Goal: Information Seeking & Learning: Learn about a topic

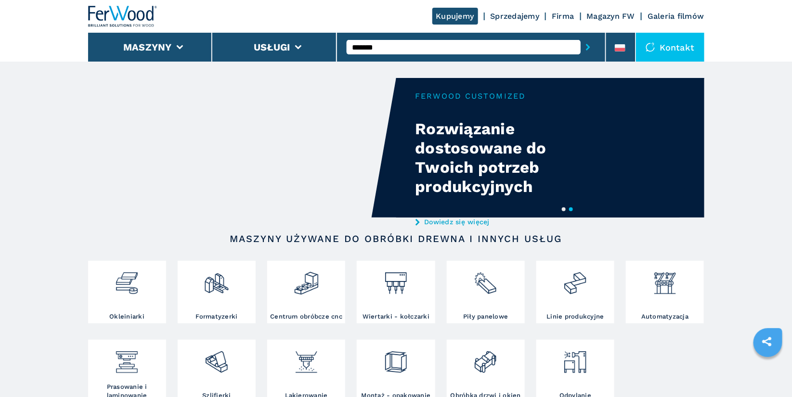
type input "*******"
click at [581, 36] on button "submit-button" at bounding box center [588, 47] width 15 height 22
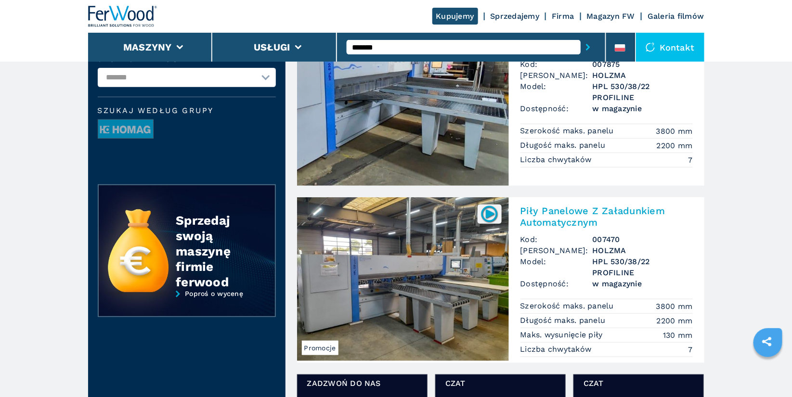
scroll to position [113, 0]
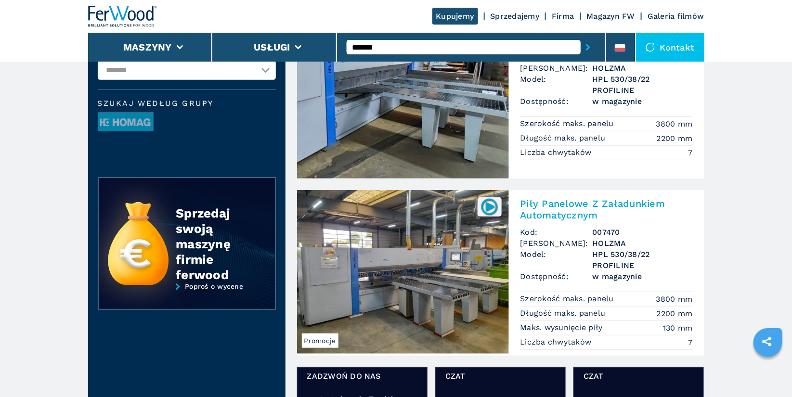
click at [565, 200] on h2 "Piły Panelowe Z Załadunkiem Automatycznym" at bounding box center [607, 209] width 172 height 23
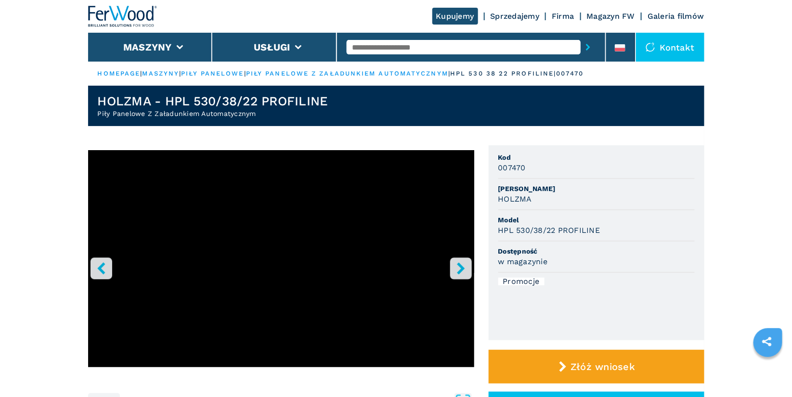
click at [462, 269] on icon "right-button" at bounding box center [461, 269] width 8 height 12
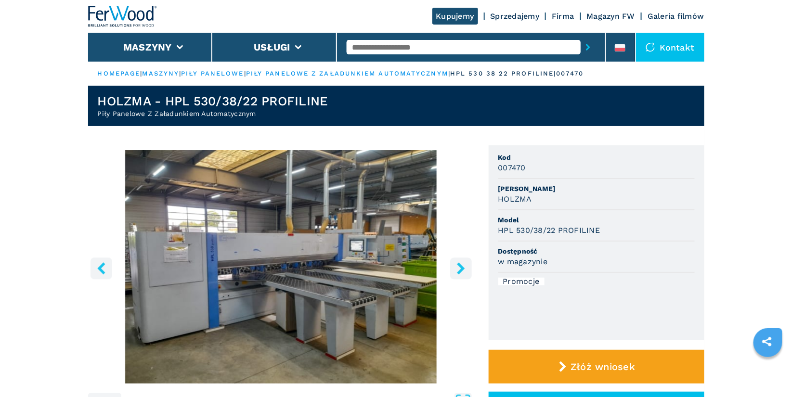
click at [462, 269] on icon "right-button" at bounding box center [461, 269] width 8 height 12
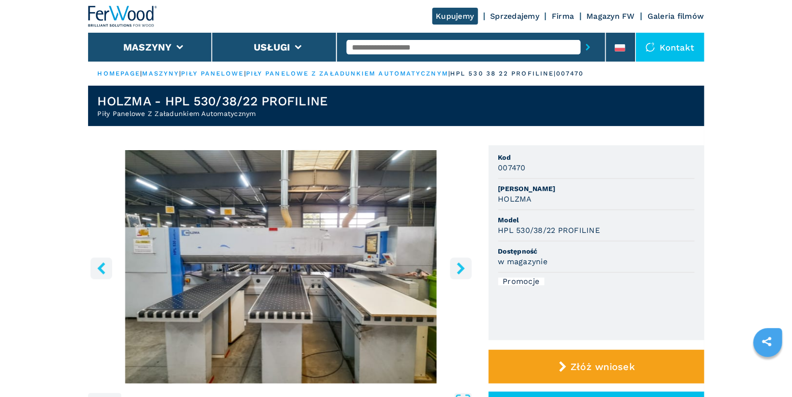
click at [462, 269] on icon "right-button" at bounding box center [461, 269] width 8 height 12
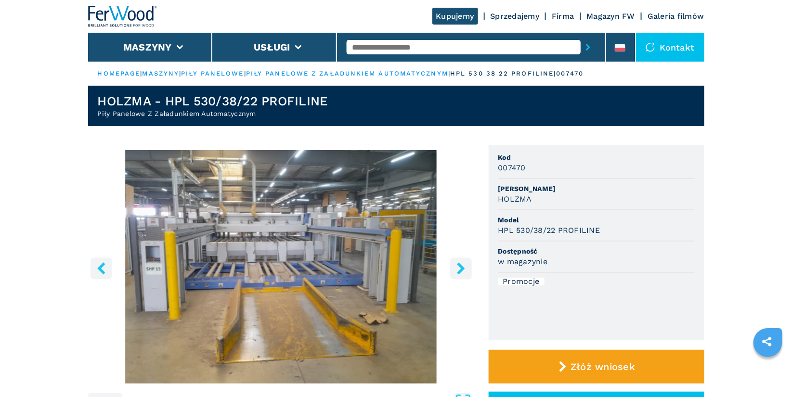
click at [462, 269] on icon "right-button" at bounding box center [461, 269] width 8 height 12
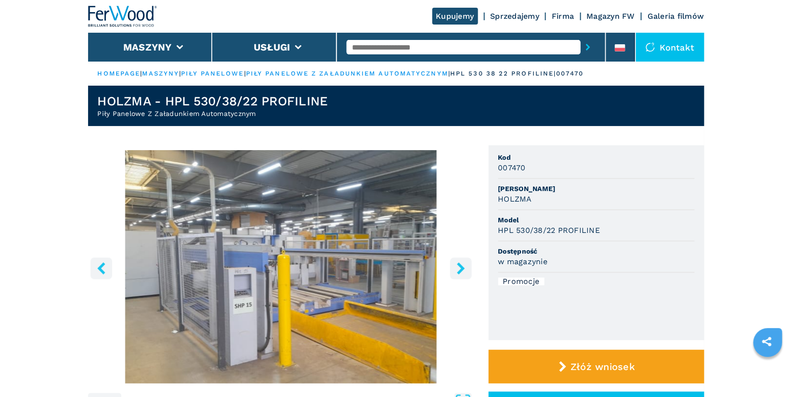
click at [462, 269] on icon "right-button" at bounding box center [461, 269] width 8 height 12
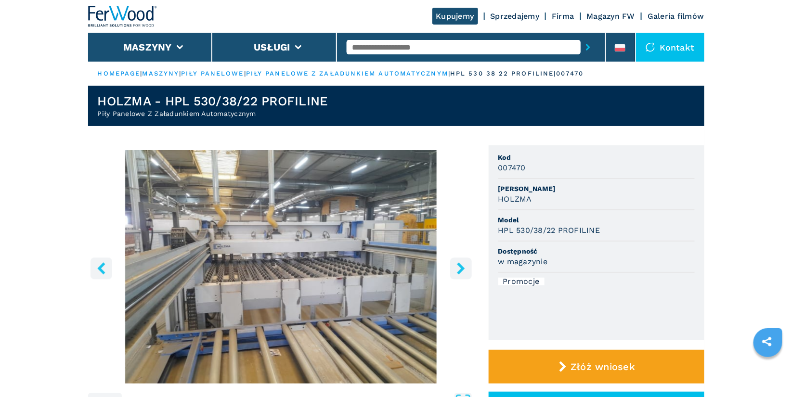
click at [461, 268] on icon "right-button" at bounding box center [461, 269] width 8 height 12
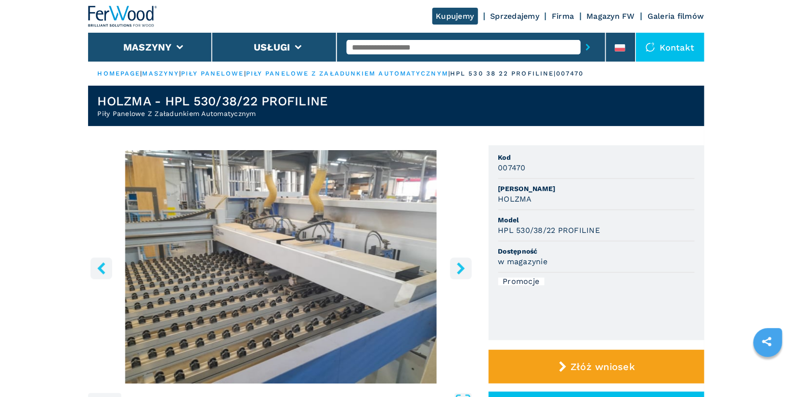
click at [461, 268] on icon "right-button" at bounding box center [461, 269] width 8 height 12
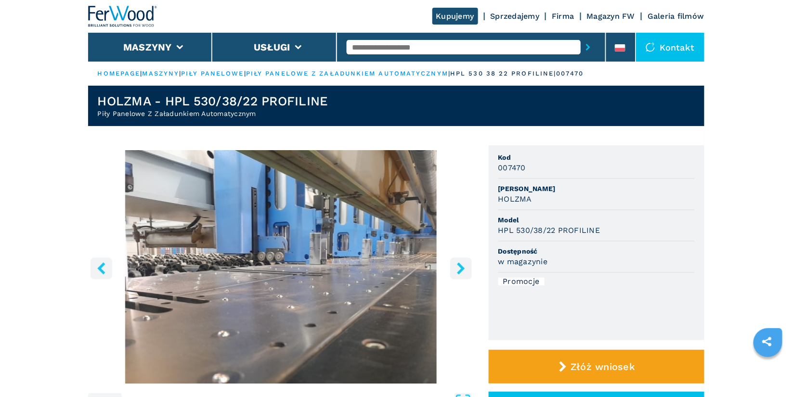
click at [461, 268] on icon "right-button" at bounding box center [461, 269] width 8 height 12
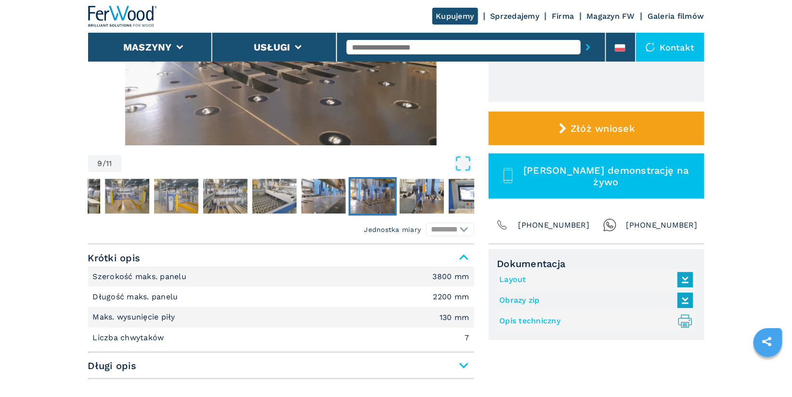
scroll to position [257, 0]
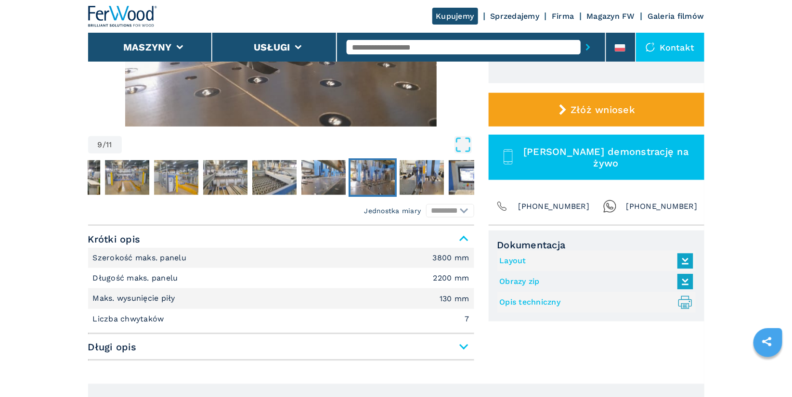
click at [519, 262] on link "Layout" at bounding box center [594, 261] width 189 height 16
click at [536, 303] on link "Opis techniczny .prefix__st0{stroke-linecap:round;stroke-linejoin:round}.prefix…" at bounding box center [594, 303] width 189 height 16
click at [382, 45] on input "text" at bounding box center [464, 47] width 234 height 14
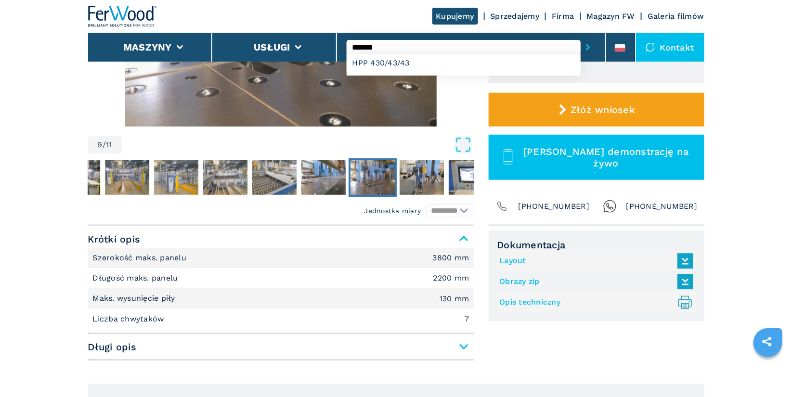
type input "**********"
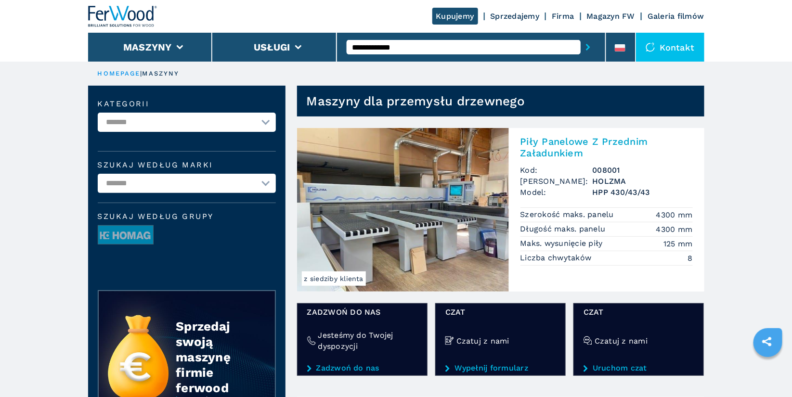
click at [560, 144] on h2 "Piły Panelowe Z Przednim Załadunkiem" at bounding box center [607, 147] width 172 height 23
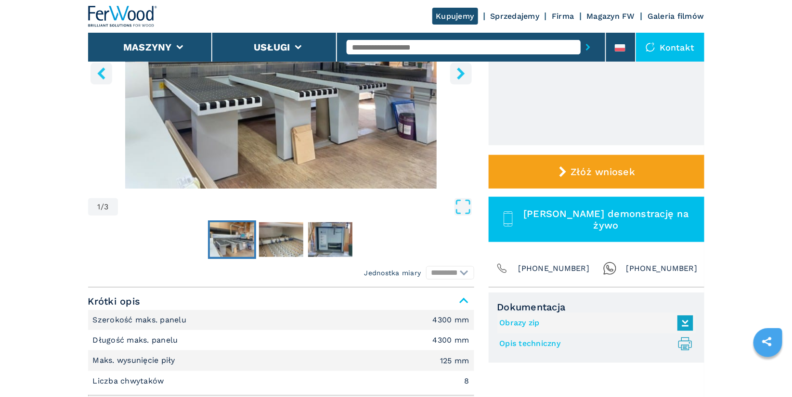
scroll to position [196, 0]
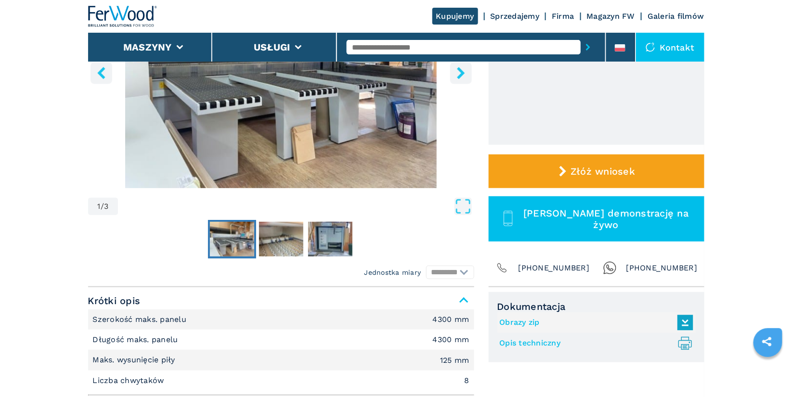
click at [548, 343] on link "Opis techniczny .prefix__st0{stroke-linecap:round;stroke-linejoin:round}.prefix…" at bounding box center [594, 344] width 189 height 16
click at [380, 44] on input "text" at bounding box center [464, 47] width 234 height 14
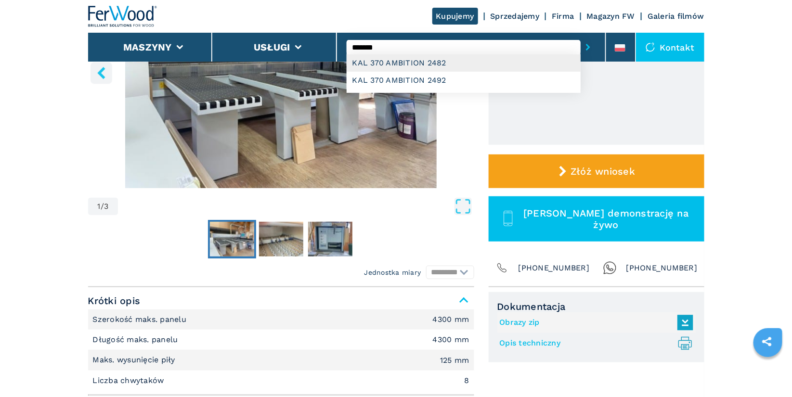
click at [411, 60] on div "KAL 370 AMBITION 2482" at bounding box center [464, 62] width 234 height 17
type input "**********"
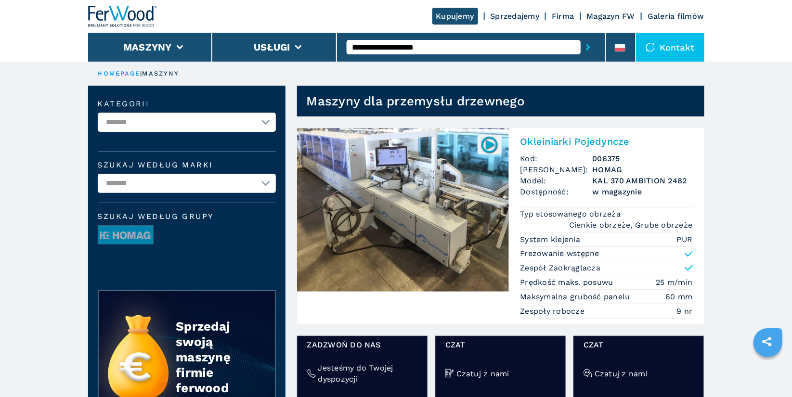
click at [462, 48] on input "**********" at bounding box center [464, 47] width 234 height 14
type input "**********"
click at [581, 36] on button "submit-button" at bounding box center [588, 47] width 15 height 22
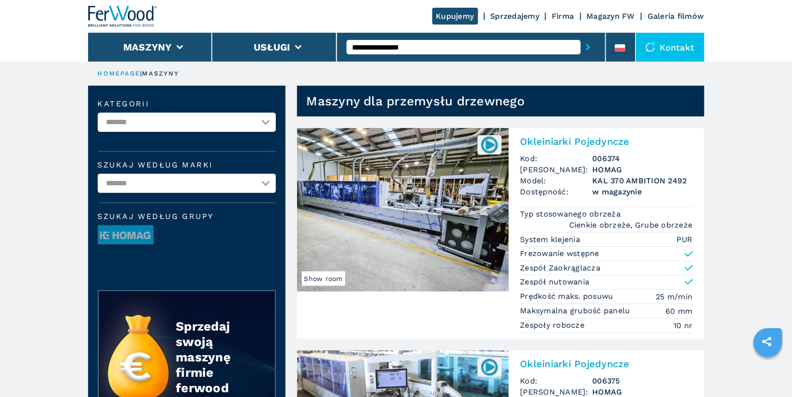
click at [564, 137] on h2 "Okleiniarki Pojedyncze" at bounding box center [607, 142] width 172 height 12
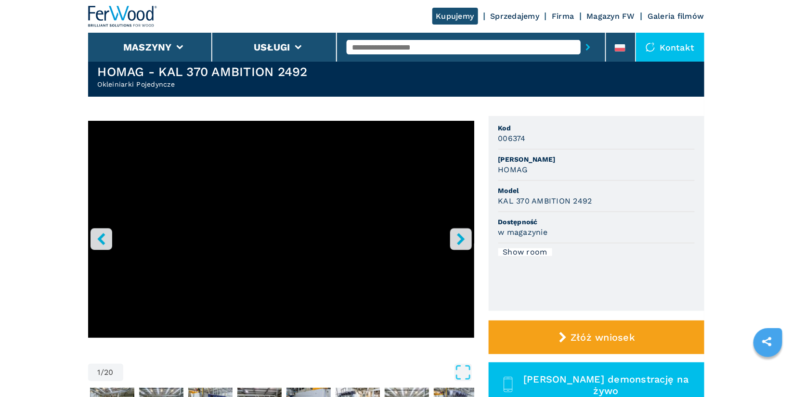
scroll to position [40, 0]
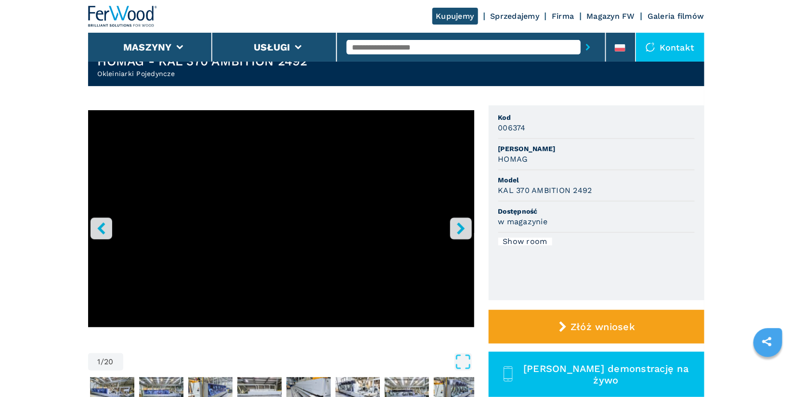
click at [459, 229] on icon "right-button" at bounding box center [461, 229] width 12 height 12
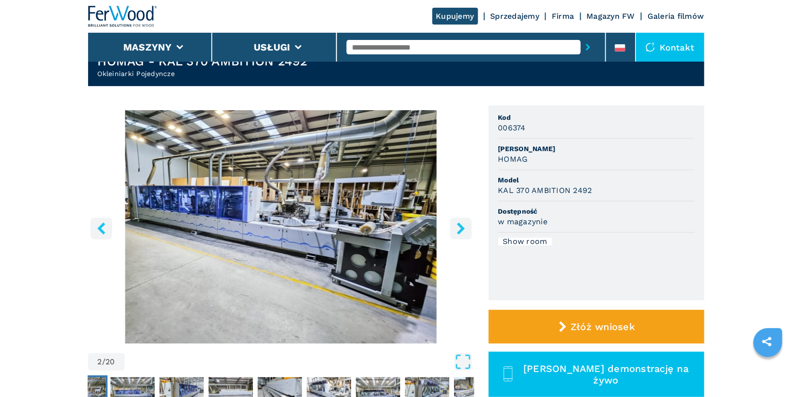
click at [459, 229] on icon "right-button" at bounding box center [461, 229] width 12 height 12
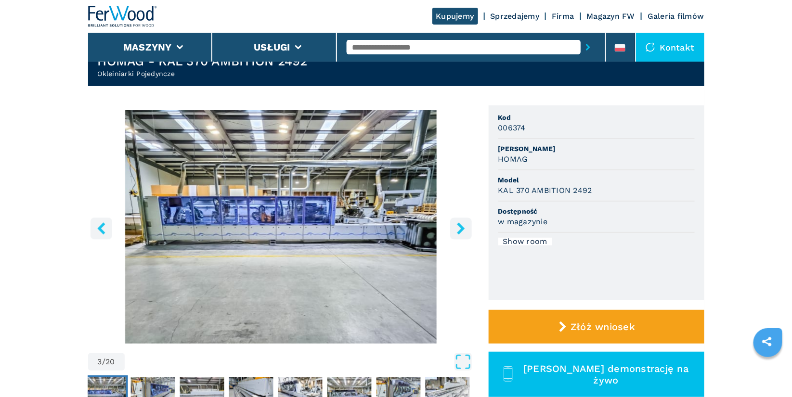
click at [459, 229] on icon "right-button" at bounding box center [461, 229] width 12 height 12
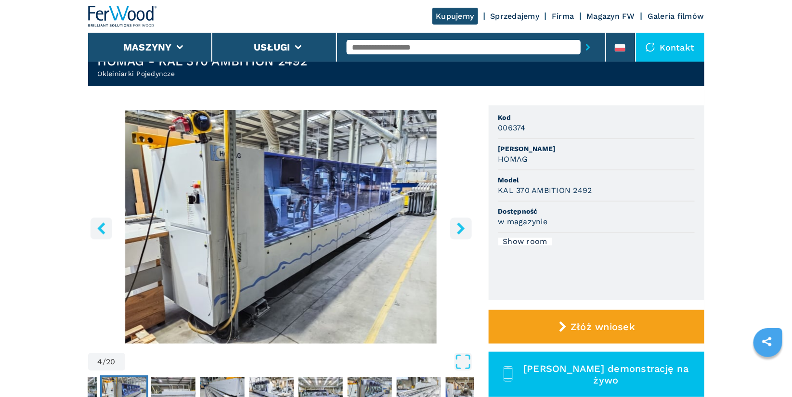
click at [459, 229] on icon "right-button" at bounding box center [461, 229] width 12 height 12
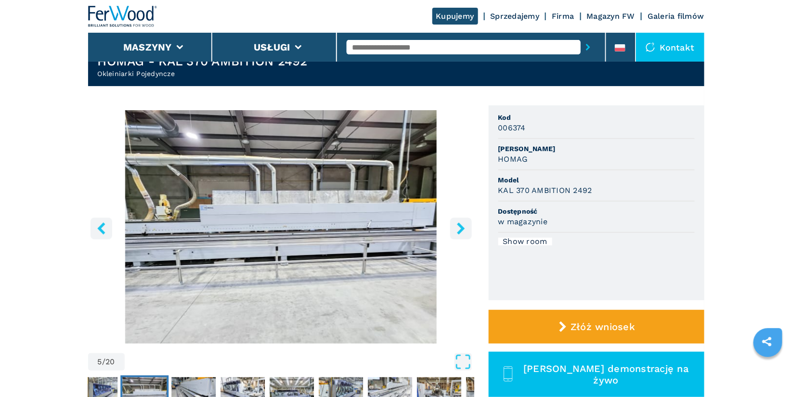
click at [459, 229] on icon "right-button" at bounding box center [461, 229] width 12 height 12
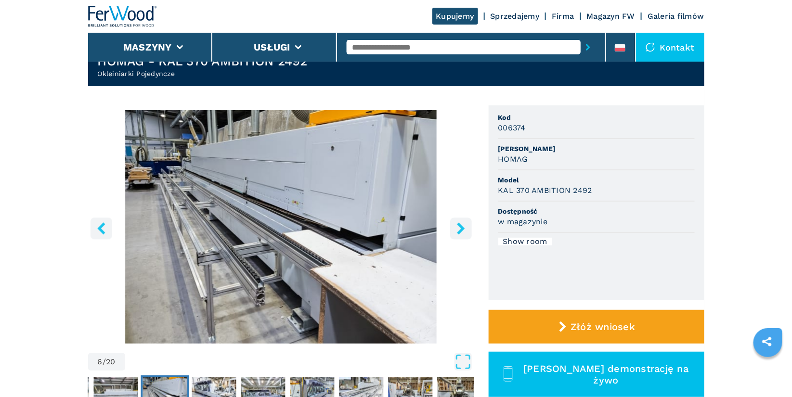
click at [459, 229] on icon "right-button" at bounding box center [461, 229] width 12 height 12
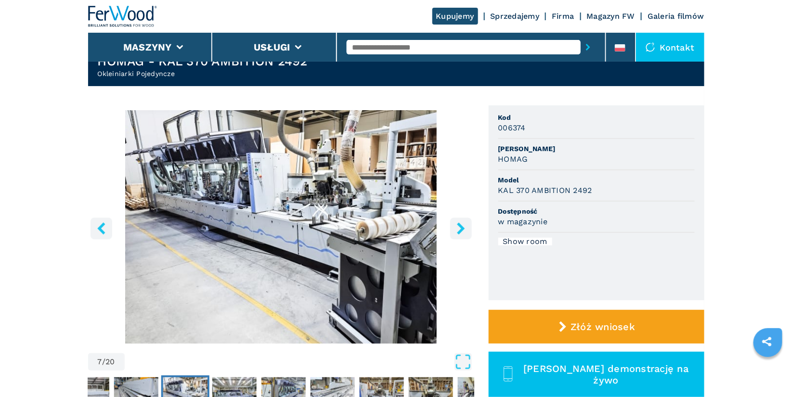
click at [459, 229] on icon "right-button" at bounding box center [461, 229] width 12 height 12
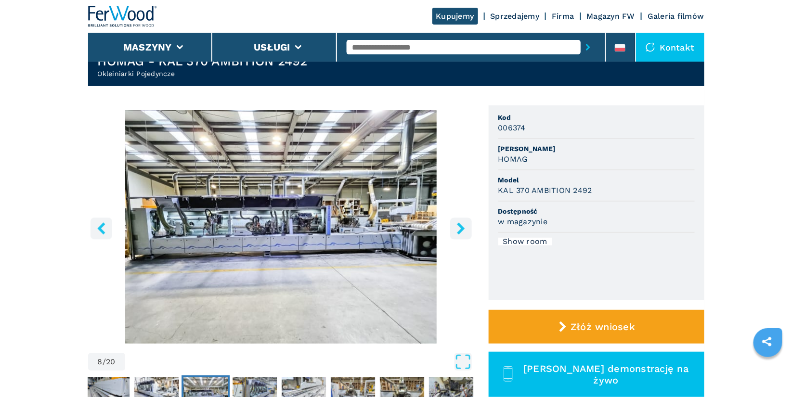
click at [459, 229] on icon "right-button" at bounding box center [461, 229] width 12 height 12
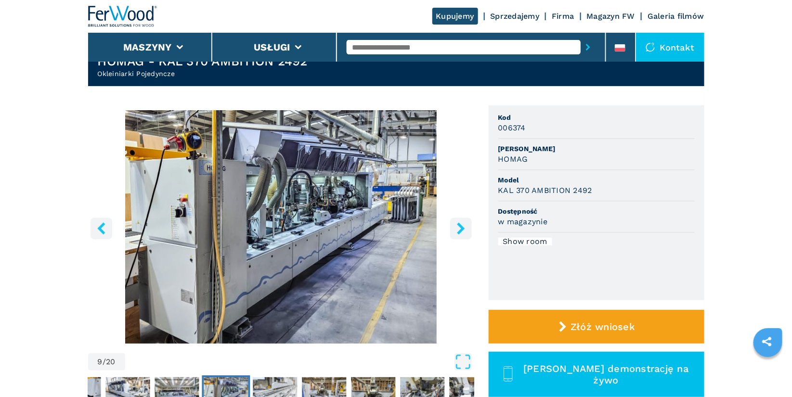
click at [459, 229] on icon "right-button" at bounding box center [461, 229] width 12 height 12
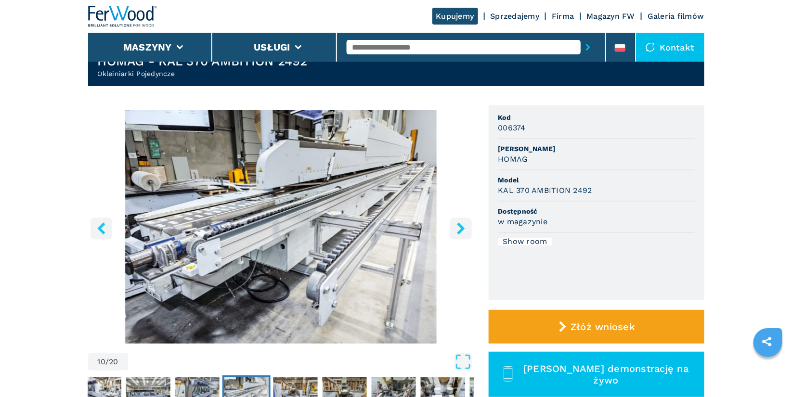
click at [459, 229] on icon "right-button" at bounding box center [461, 229] width 12 height 12
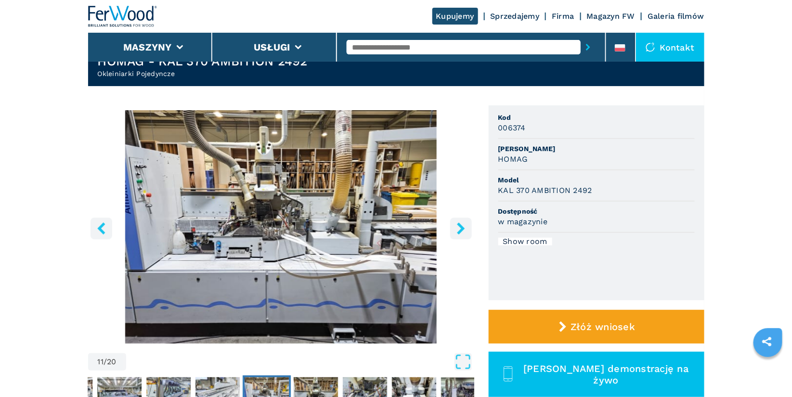
click at [459, 229] on icon "right-button" at bounding box center [461, 229] width 12 height 12
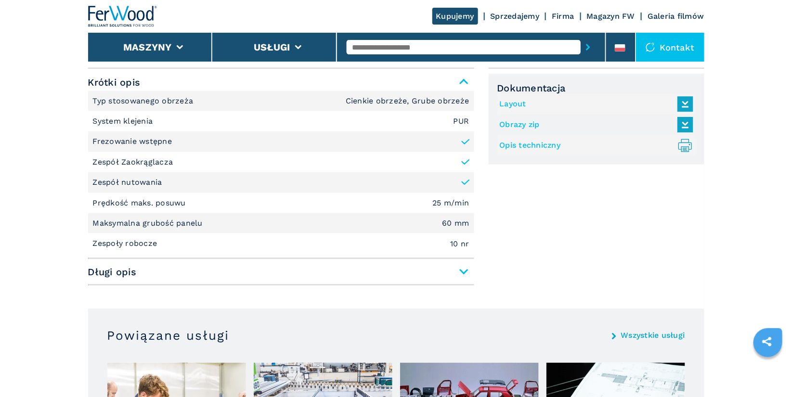
scroll to position [404, 0]
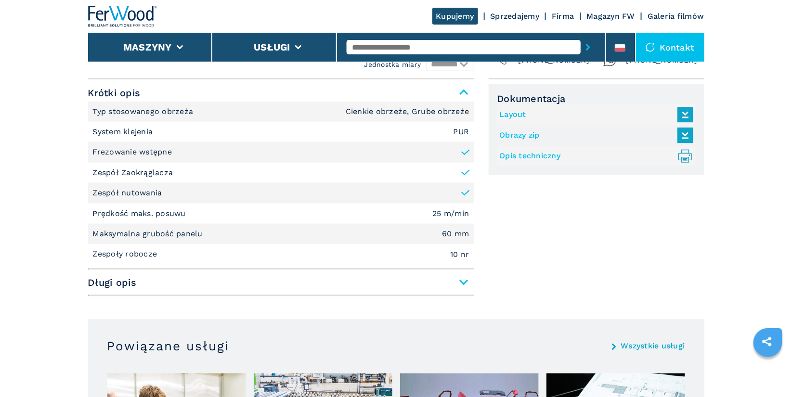
click at [536, 155] on link "Opis techniczny .prefix__st0{stroke-linecap:round;stroke-linejoin:round}.prefix…" at bounding box center [594, 156] width 189 height 16
click at [380, 53] on input "text" at bounding box center [464, 47] width 234 height 14
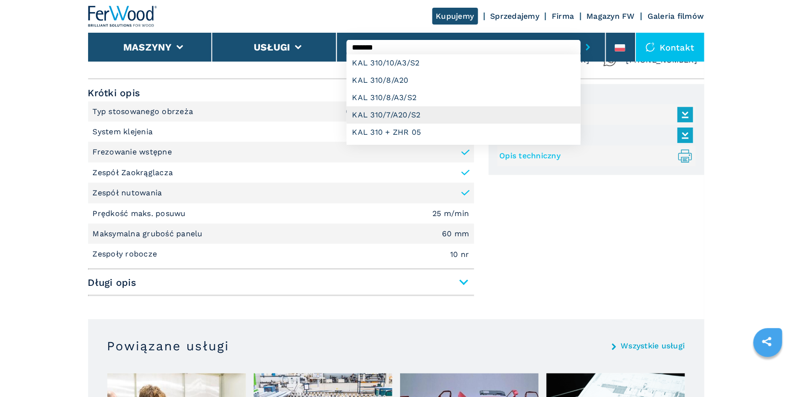
click at [454, 112] on div "KAL 310/7/A20/S2" at bounding box center [464, 114] width 234 height 17
type input "**********"
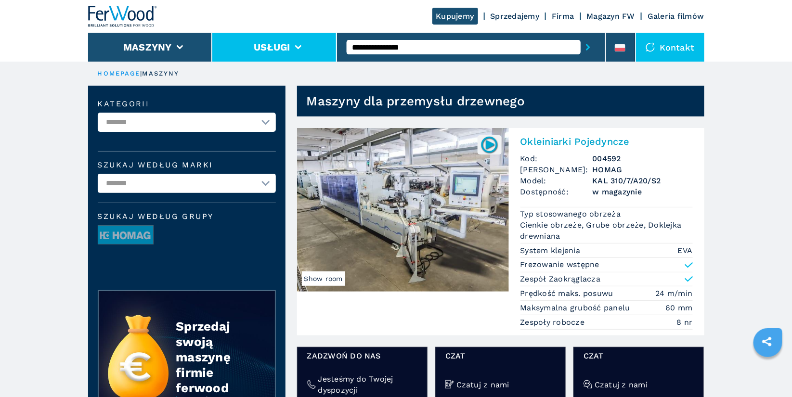
drag, startPoint x: 423, startPoint y: 50, endPoint x: 300, endPoint y: 42, distance: 124.0
click at [300, 42] on div "**********" at bounding box center [396, 31] width 617 height 62
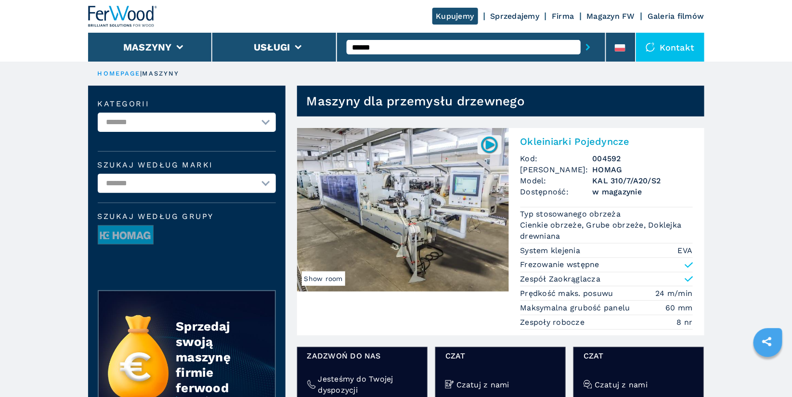
type input "******"
click at [581, 36] on button "submit-button" at bounding box center [588, 47] width 15 height 22
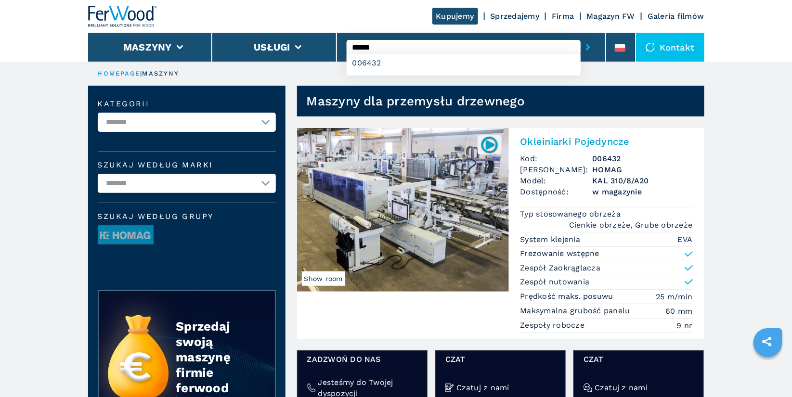
click at [587, 139] on h2 "Okleiniarki Pojedyncze" at bounding box center [607, 142] width 172 height 12
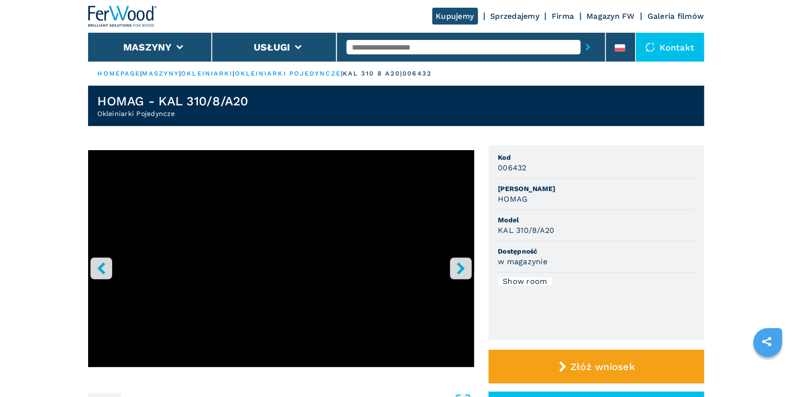
click at [462, 272] on icon "right-button" at bounding box center [461, 269] width 12 height 12
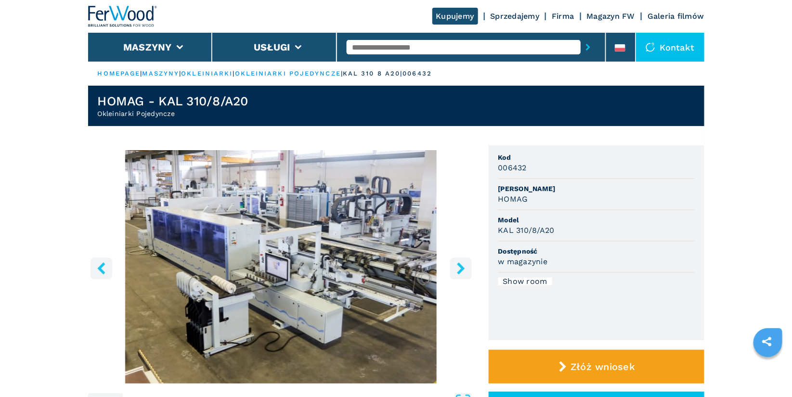
click at [462, 272] on icon "right-button" at bounding box center [461, 269] width 12 height 12
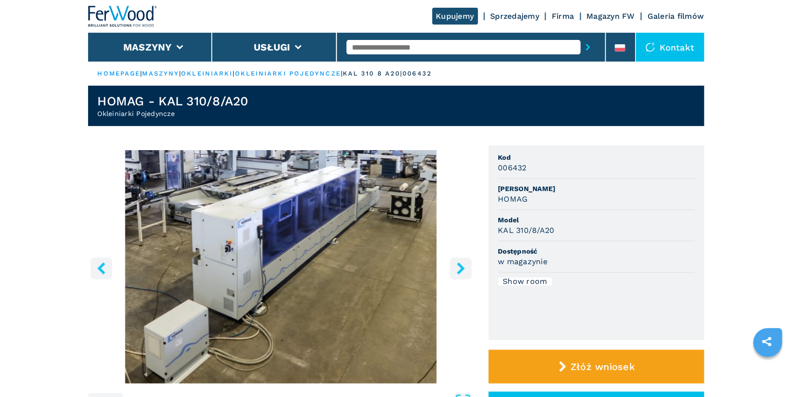
click at [462, 272] on icon "right-button" at bounding box center [461, 269] width 12 height 12
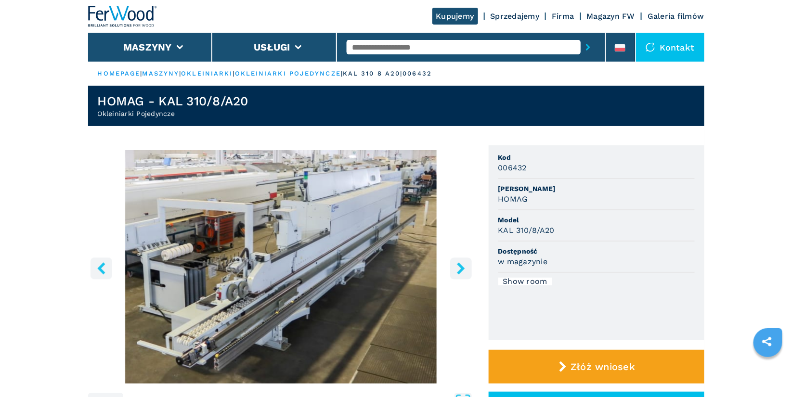
click at [462, 272] on icon "right-button" at bounding box center [461, 269] width 12 height 12
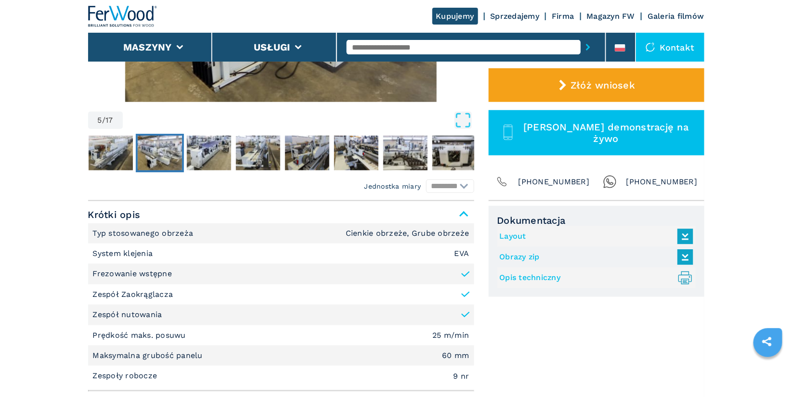
scroll to position [296, 0]
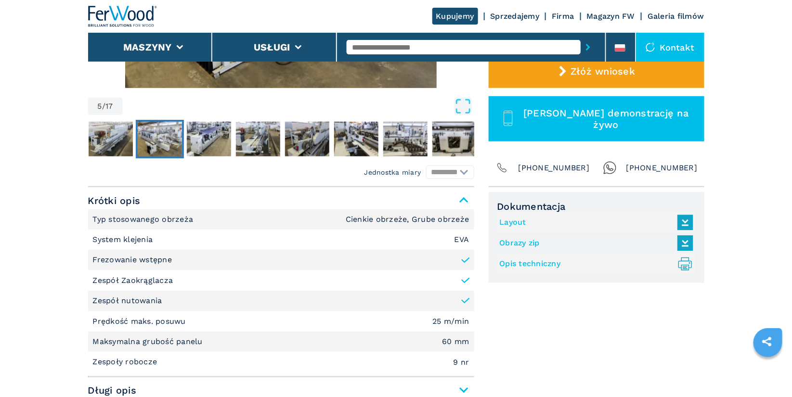
click at [532, 260] on link "Opis techniczny .prefix__st0{stroke-linecap:round;stroke-linejoin:round}.prefix…" at bounding box center [594, 264] width 189 height 16
click at [394, 54] on input "text" at bounding box center [464, 47] width 234 height 14
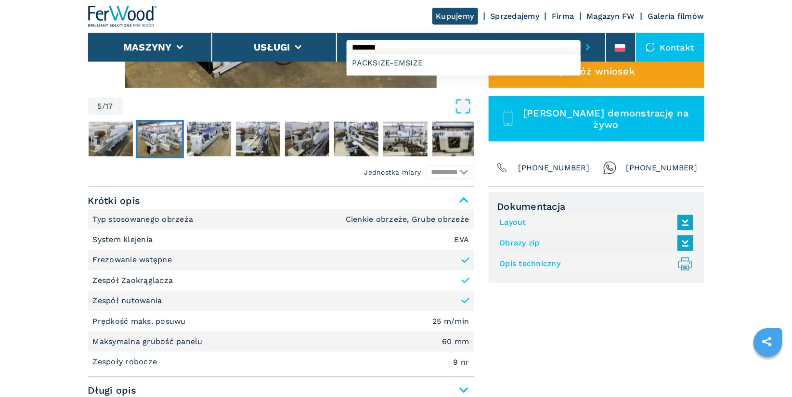
type input "**********"
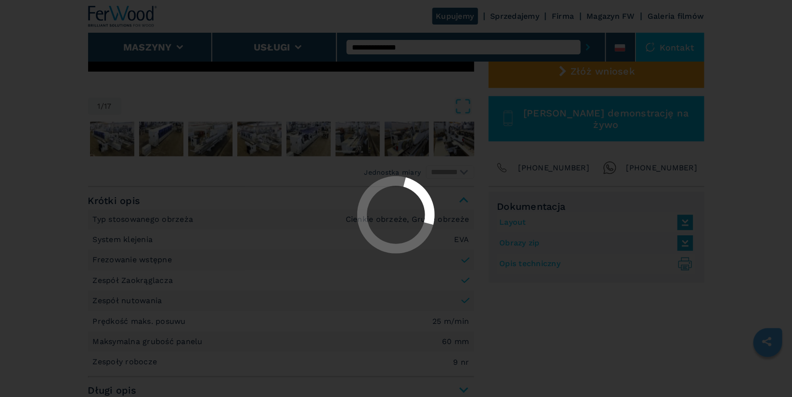
select select "**********"
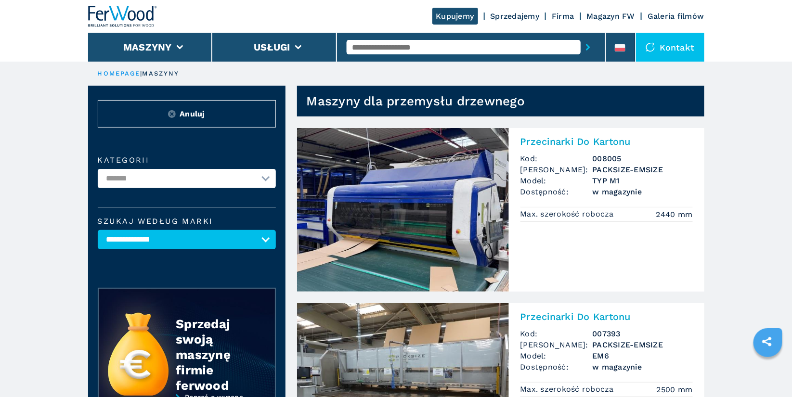
click at [576, 143] on h2 "Przecinarki Do Kartonu" at bounding box center [607, 142] width 172 height 12
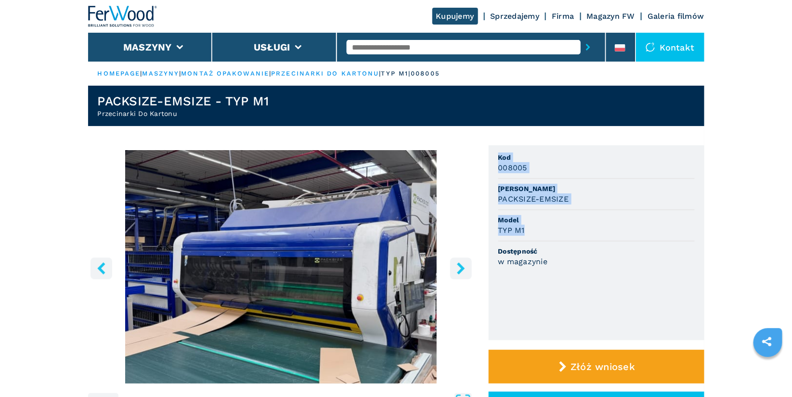
drag, startPoint x: 501, startPoint y: 154, endPoint x: 528, endPoint y: 227, distance: 78.4
click at [528, 227] on ul "Kod 008005 Marka PACKSIZE-EMSIZE Model TYP M1 Dostępność w magazynie" at bounding box center [597, 242] width 216 height 195
copy ul "Kod 008005 Marka PACKSIZE-EMSIZE Model TYP M1"
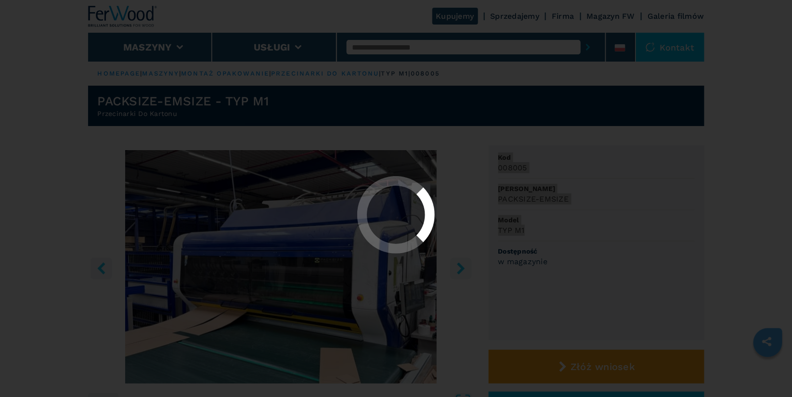
select select "**********"
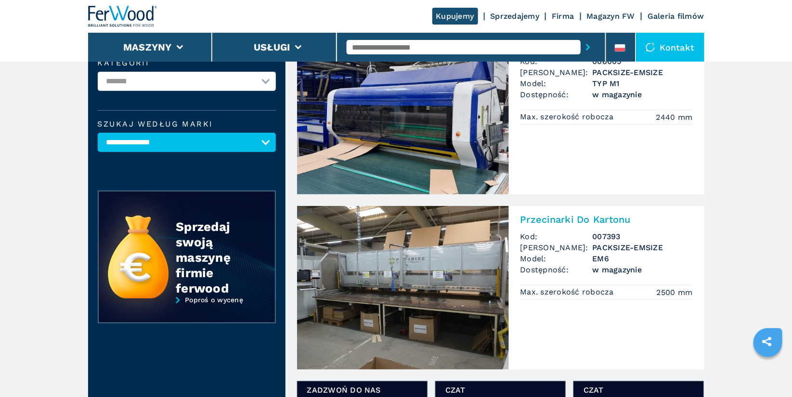
scroll to position [98, 0]
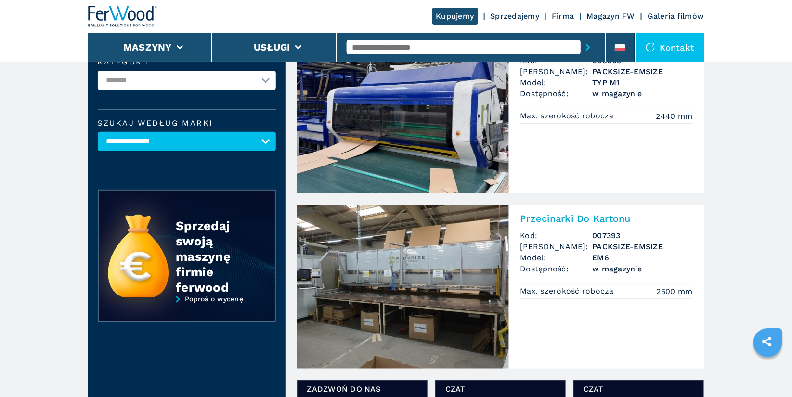
click at [584, 218] on h2 "Przecinarki Do Kartonu" at bounding box center [607, 219] width 172 height 12
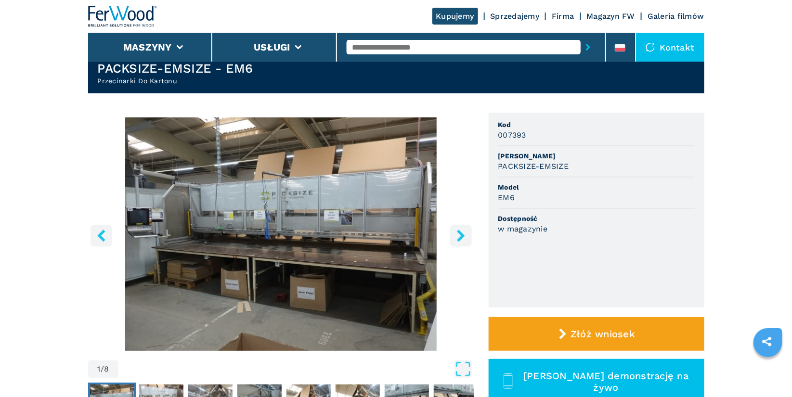
scroll to position [34, 0]
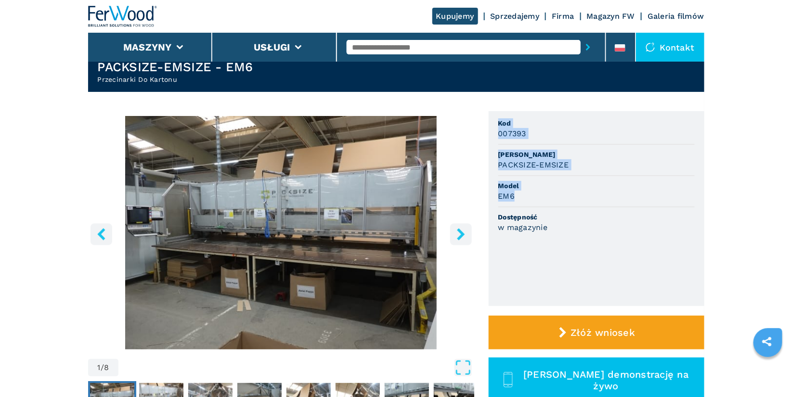
drag, startPoint x: 499, startPoint y: 120, endPoint x: 530, endPoint y: 192, distance: 78.1
click at [530, 192] on ul "Kod 007393 Marka PACKSIZE-EMSIZE Model EM6 Dostępność w magazynie" at bounding box center [597, 208] width 216 height 195
copy ul "Kod 007393 Marka PACKSIZE-EMSIZE Model EM6"
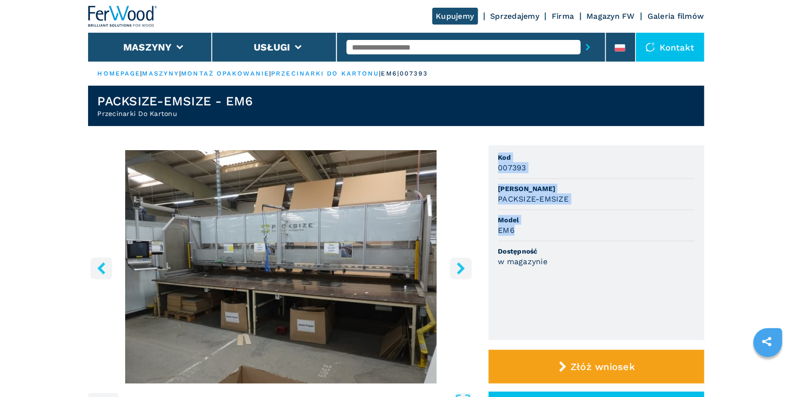
click at [219, 89] on header "PACKSIZE-EMSIZE - EM6 Przecinarki Do Kartonu" at bounding box center [396, 106] width 617 height 40
click at [336, 74] on link "przecinarki do kartonu" at bounding box center [325, 73] width 108 height 7
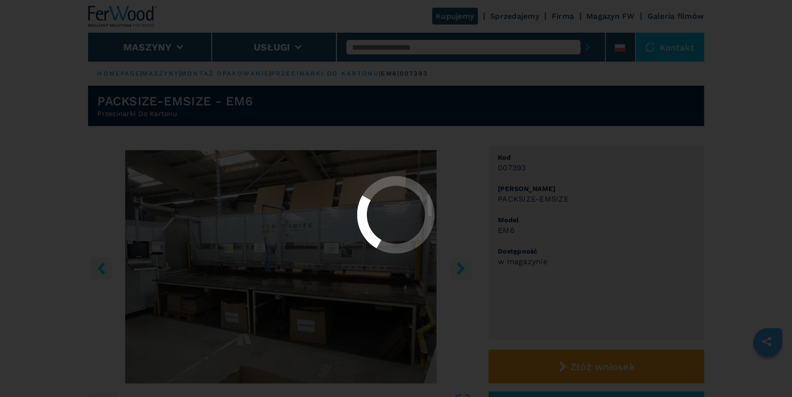
select select "**********"
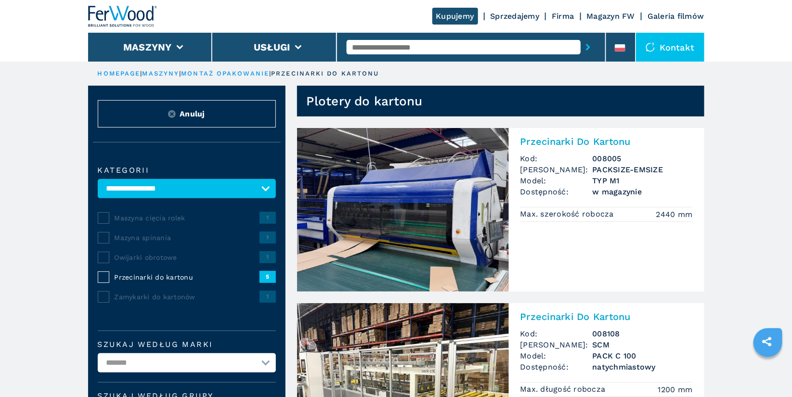
click at [572, 141] on h2 "Przecinarki Do Kartonu" at bounding box center [607, 142] width 172 height 12
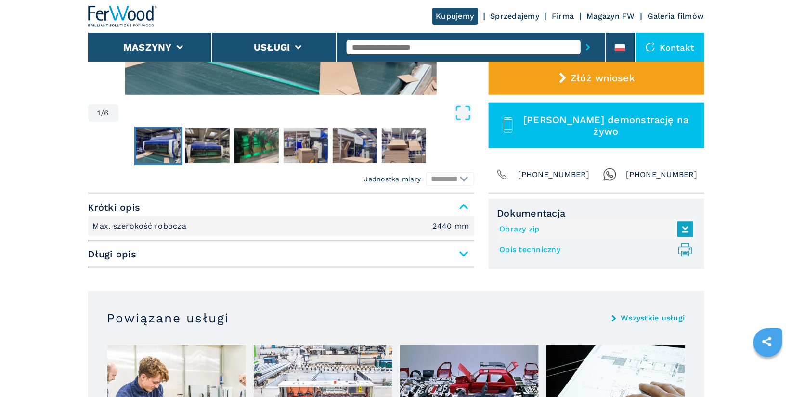
scroll to position [290, 0]
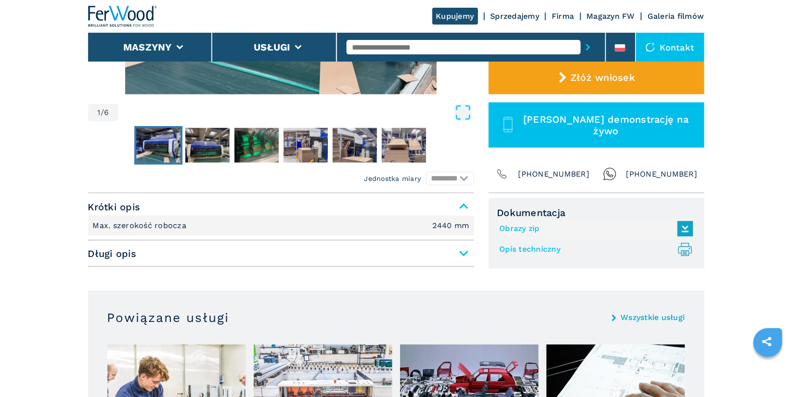
click at [534, 247] on link "Opis techniczny .prefix__st0{stroke-linecap:round;stroke-linejoin:round}.prefix…" at bounding box center [594, 250] width 189 height 16
select select "**********"
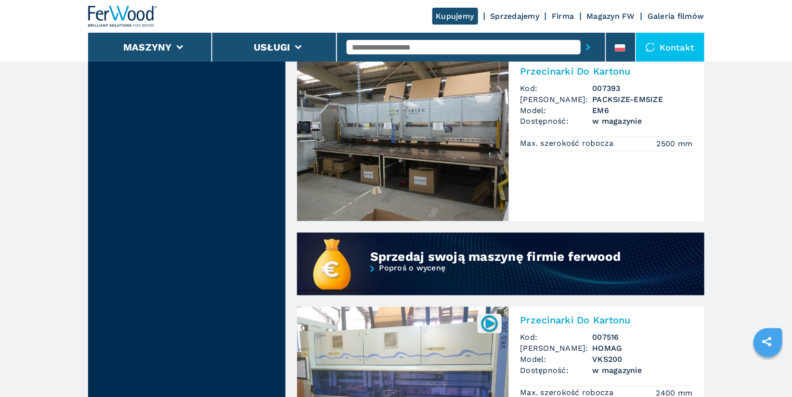
scroll to position [590, 0]
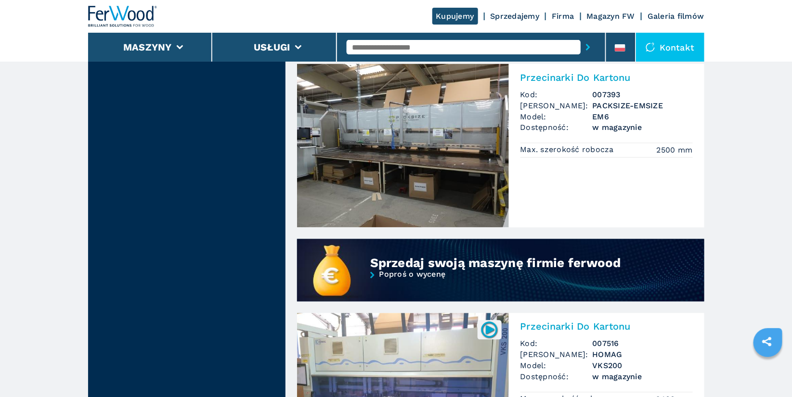
click at [595, 78] on h2 "Przecinarki Do Kartonu" at bounding box center [607, 78] width 172 height 12
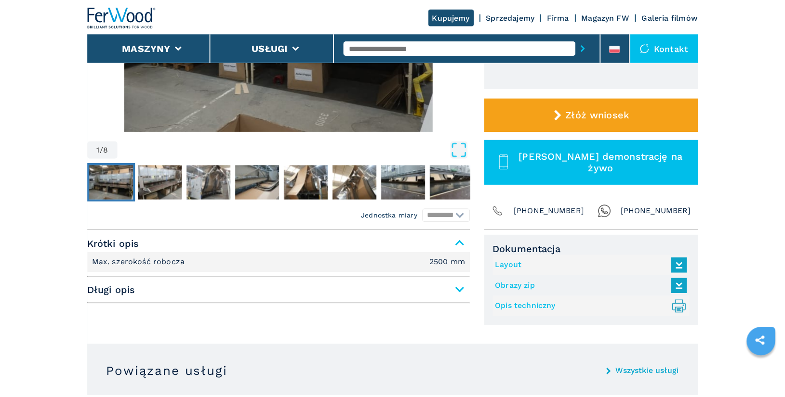
scroll to position [254, 0]
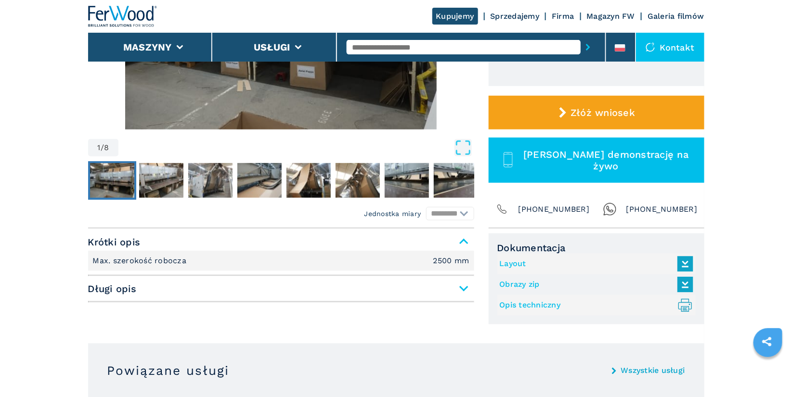
click at [538, 304] on link "Opis techniczny .prefix__st0{stroke-linecap:round;stroke-linejoin:round}.prefix…" at bounding box center [594, 306] width 189 height 16
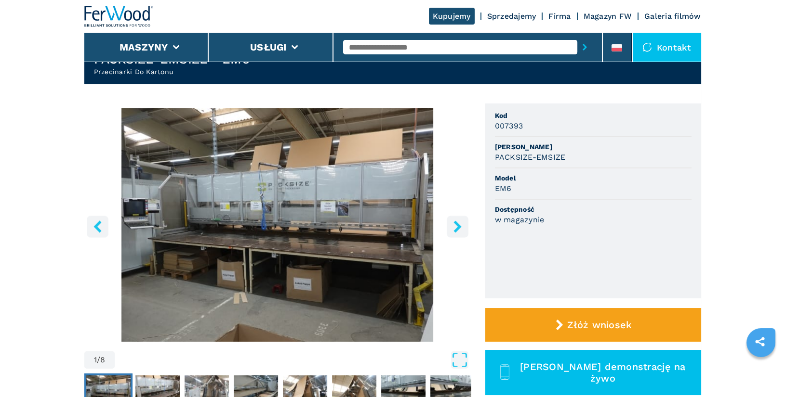
scroll to position [0, 0]
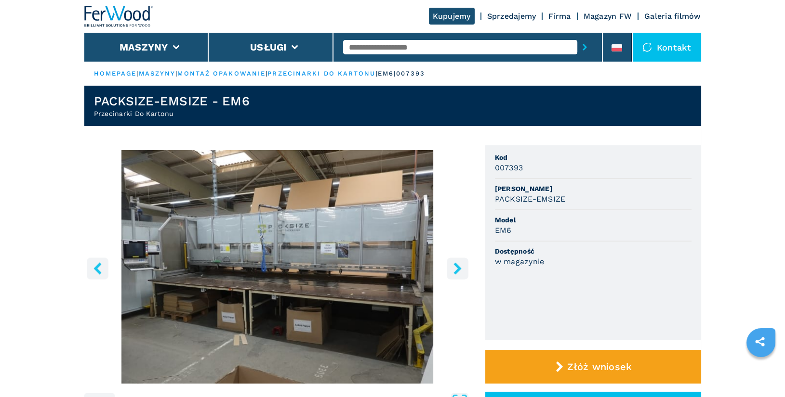
click at [571, 87] on header "PACKSIZE-EMSIZE - EM6 Przecinarki Do Kartonu" at bounding box center [392, 106] width 617 height 40
click at [459, 268] on icon "right-button" at bounding box center [457, 269] width 8 height 12
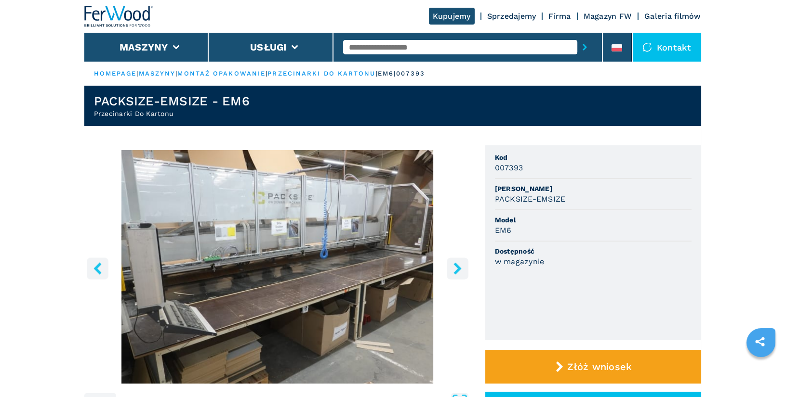
click at [459, 268] on icon "right-button" at bounding box center [457, 269] width 8 height 12
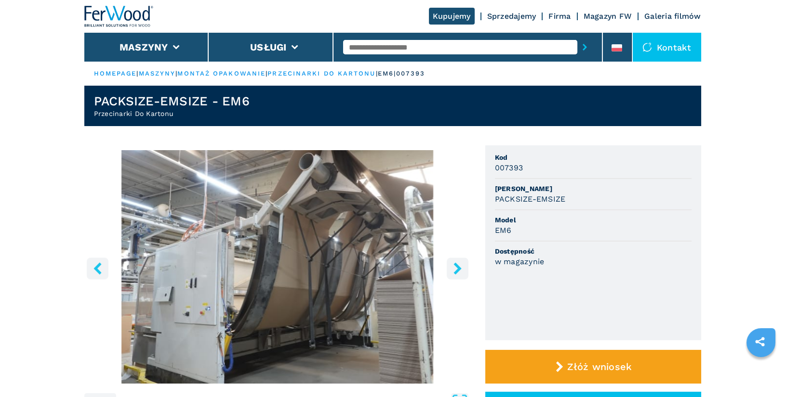
click at [459, 268] on icon "right-button" at bounding box center [457, 269] width 8 height 12
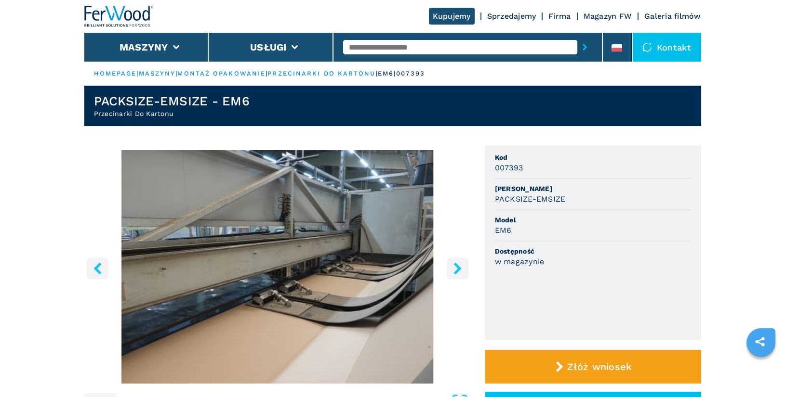
click at [459, 268] on icon "right-button" at bounding box center [457, 269] width 8 height 12
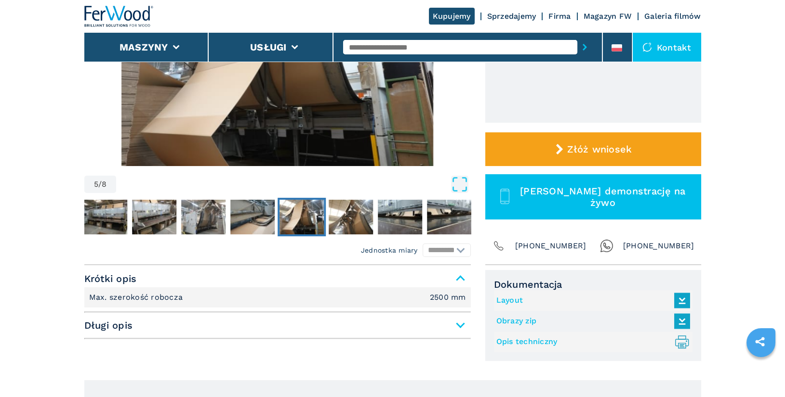
scroll to position [221, 0]
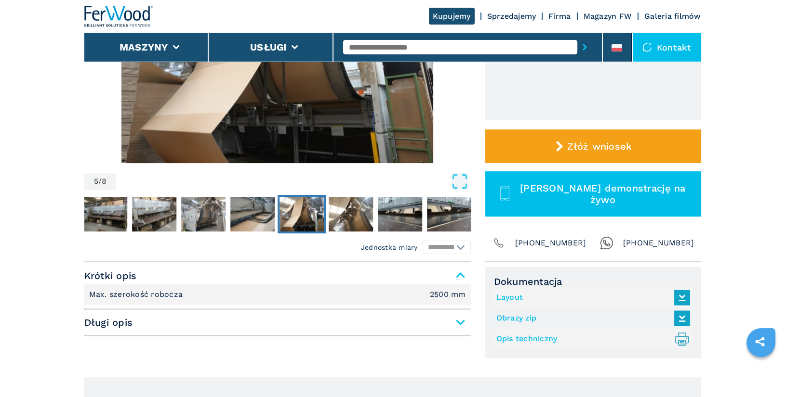
click at [512, 298] on link "Layout" at bounding box center [590, 298] width 189 height 16
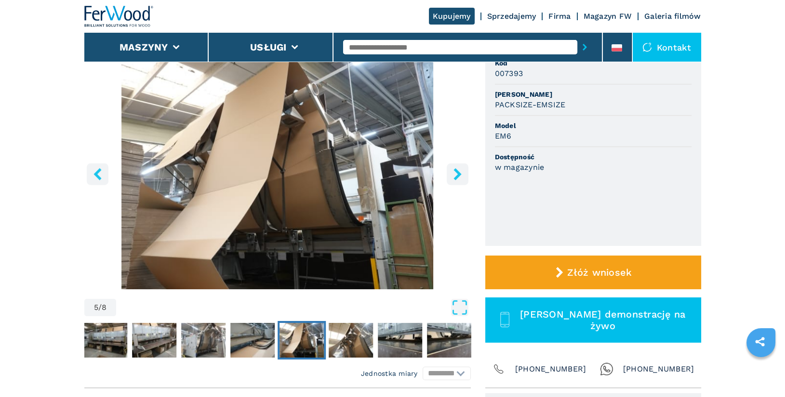
scroll to position [72, 0]
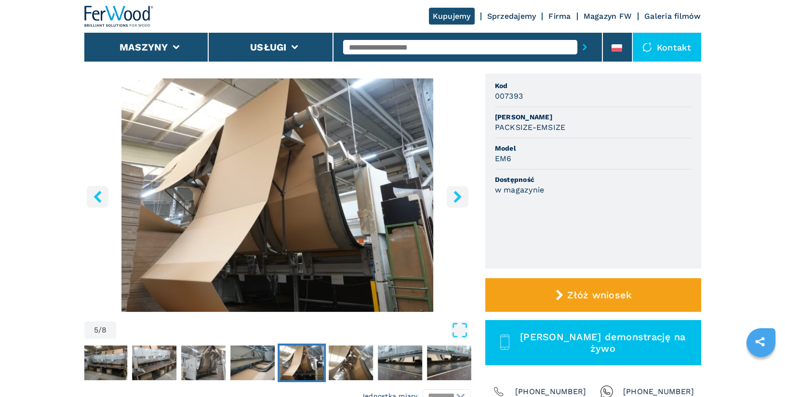
click at [452, 199] on icon "right-button" at bounding box center [457, 197] width 12 height 12
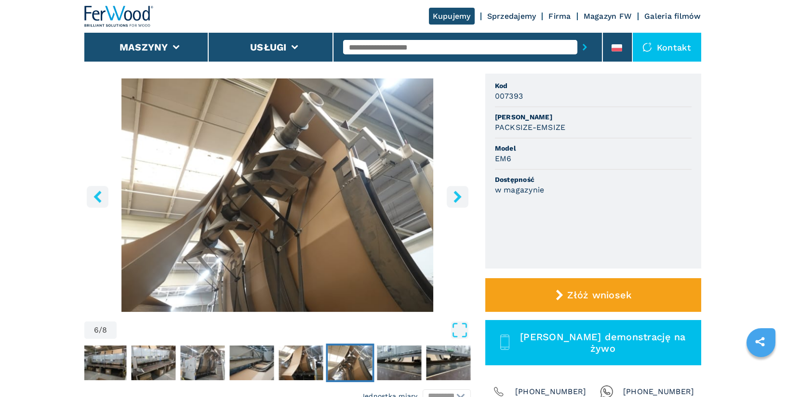
click at [452, 199] on icon "right-button" at bounding box center [457, 197] width 12 height 12
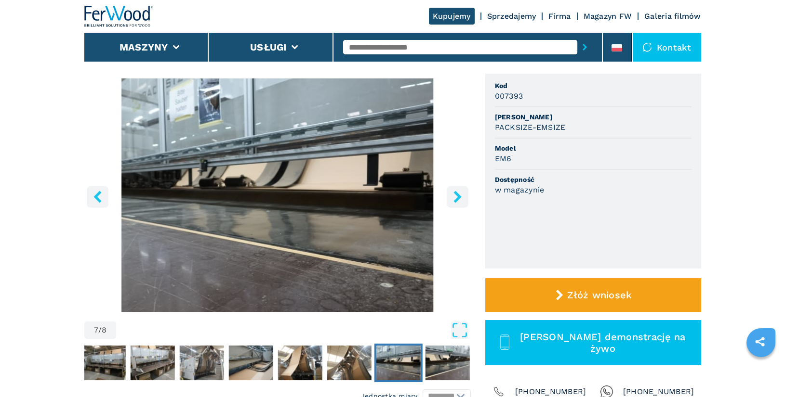
click at [452, 199] on icon "right-button" at bounding box center [457, 197] width 12 height 12
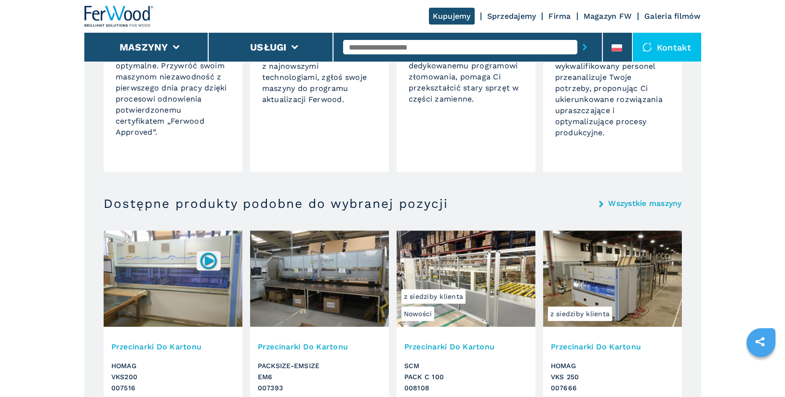
scroll to position [954, 0]
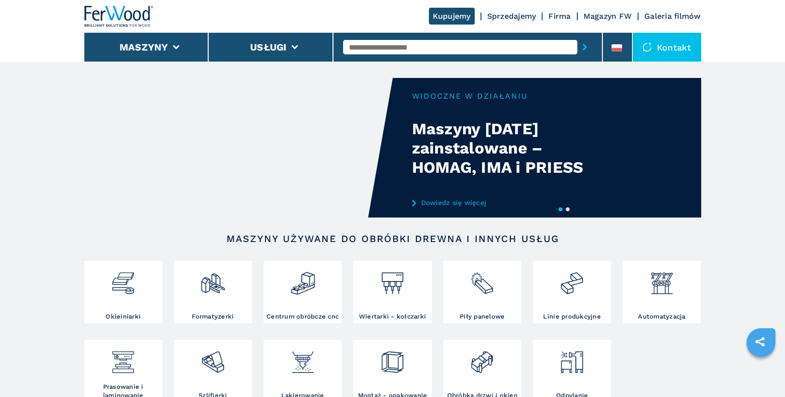
click at [477, 202] on link "Dowiedz się więcej" at bounding box center [506, 203] width 189 height 8
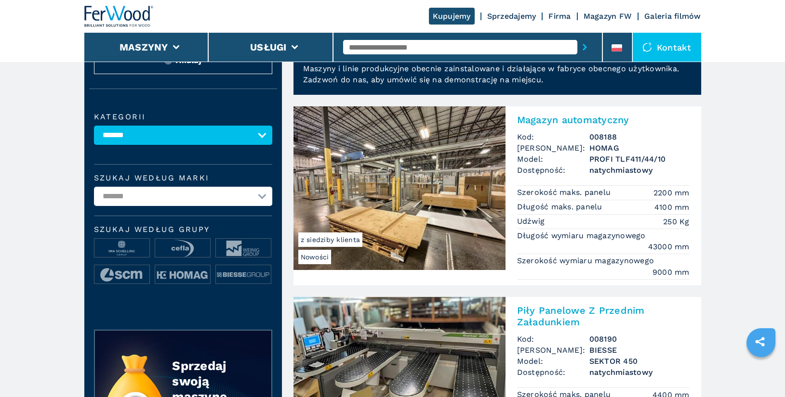
scroll to position [52, 0]
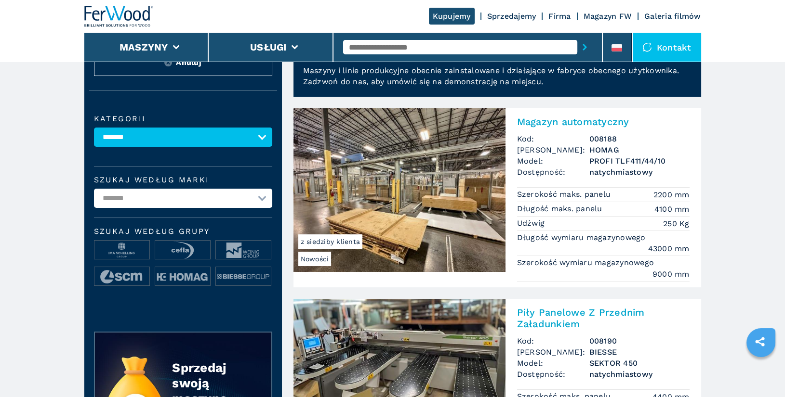
click at [550, 124] on h2 "Magazyn automatyczny" at bounding box center [603, 122] width 172 height 12
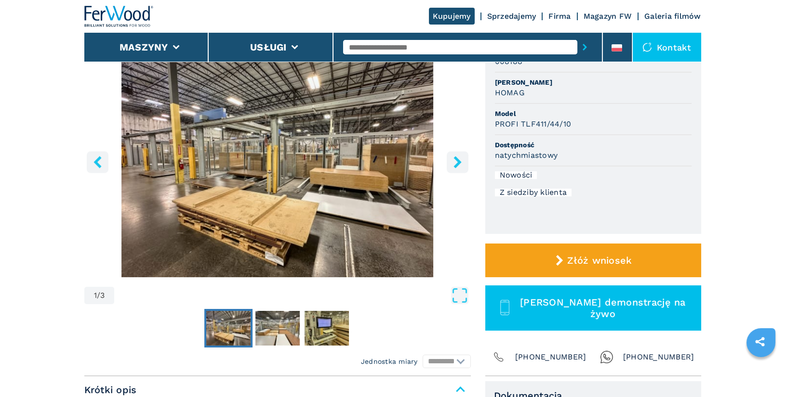
scroll to position [106, 0]
click at [457, 170] on button "right-button" at bounding box center [458, 162] width 22 height 22
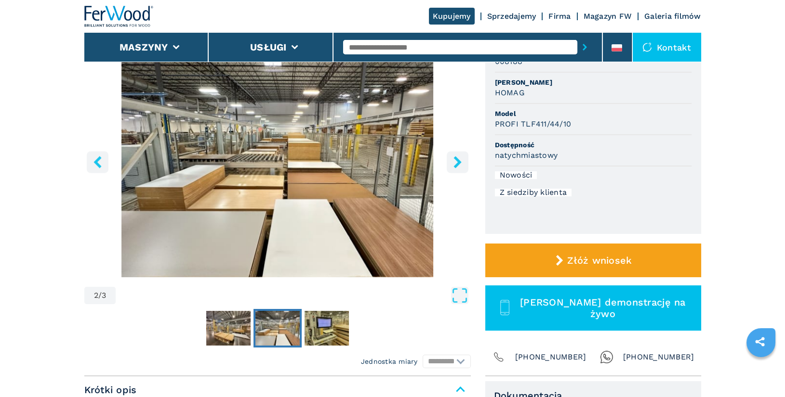
click at [455, 169] on button "right-button" at bounding box center [458, 162] width 22 height 22
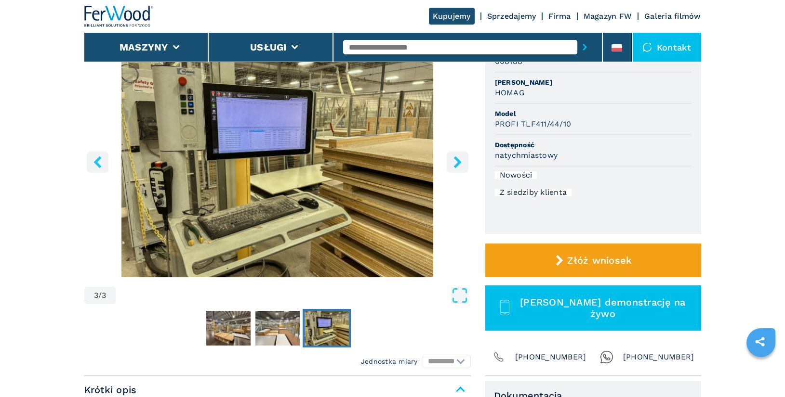
click at [455, 169] on button "right-button" at bounding box center [458, 162] width 22 height 22
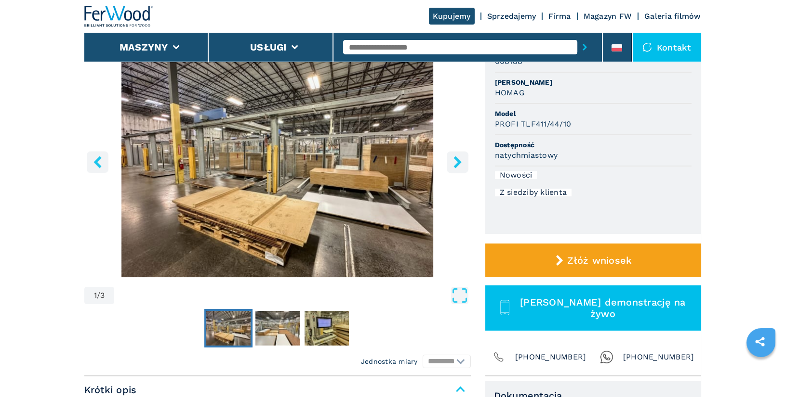
click at [455, 169] on button "right-button" at bounding box center [458, 162] width 22 height 22
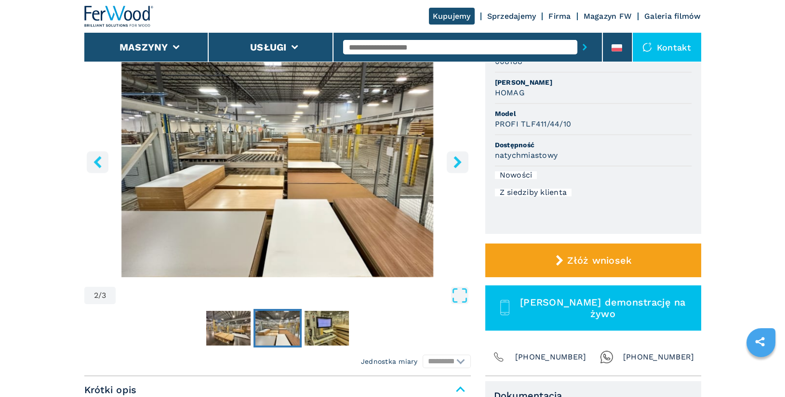
click at [455, 169] on button "right-button" at bounding box center [458, 162] width 22 height 22
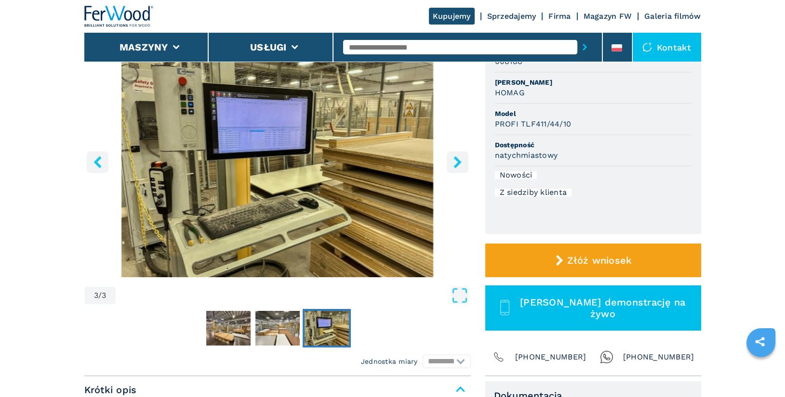
click at [455, 169] on button "right-button" at bounding box center [458, 162] width 22 height 22
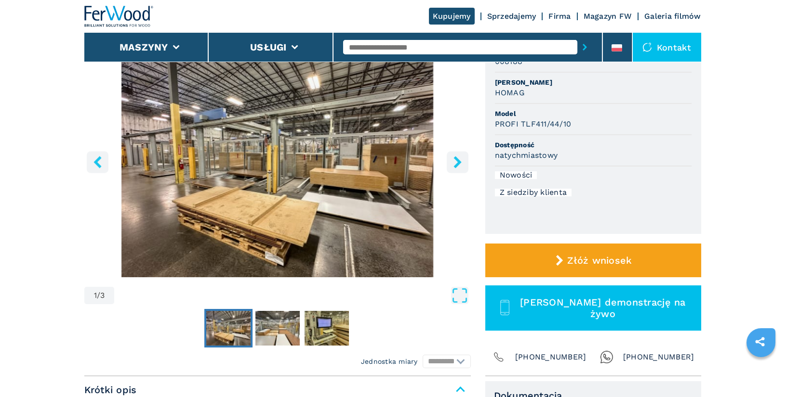
click at [455, 169] on button "right-button" at bounding box center [458, 162] width 22 height 22
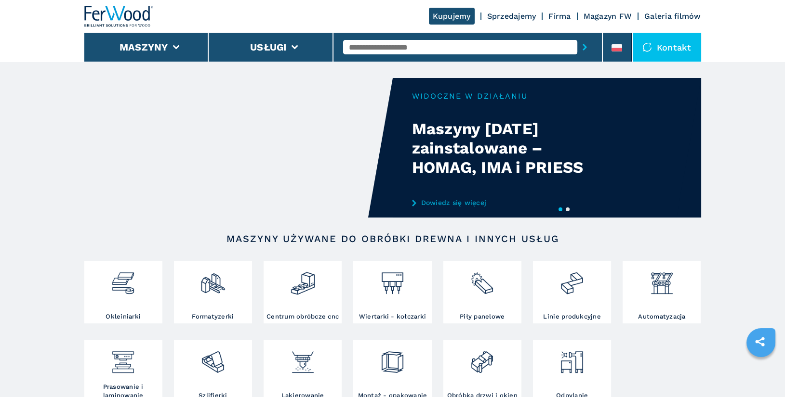
click at [279, 12] on div "Kupujemy Sprzedajemy Firma Magazyn FW Galeria filmów" at bounding box center [392, 16] width 617 height 33
